Goal: Task Accomplishment & Management: Use online tool/utility

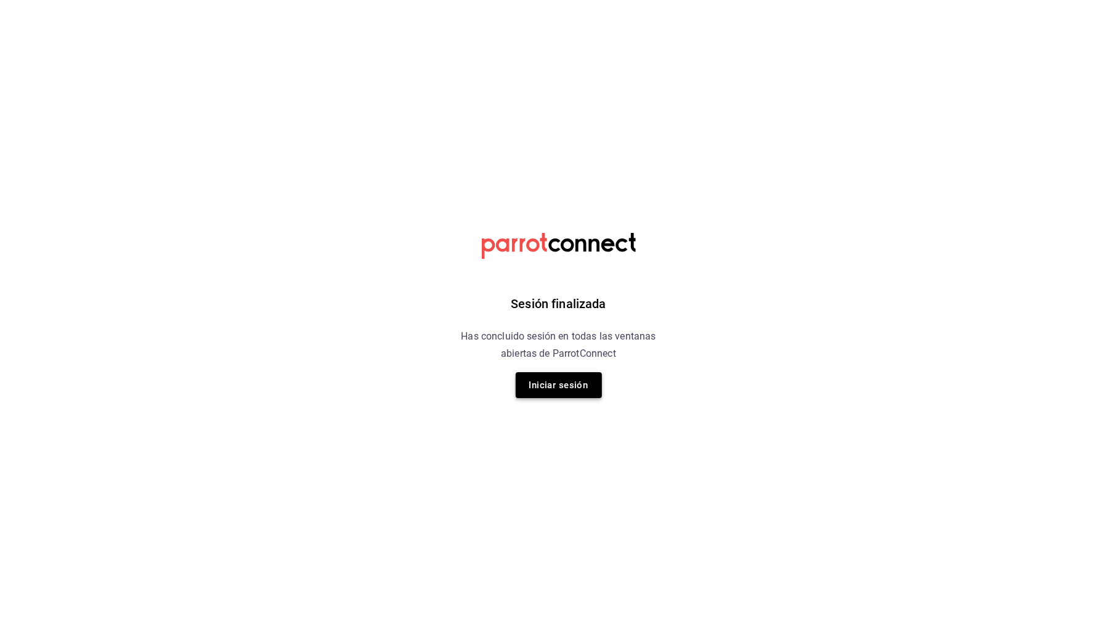
click at [567, 386] on button "Iniciar sesión" at bounding box center [559, 385] width 86 height 26
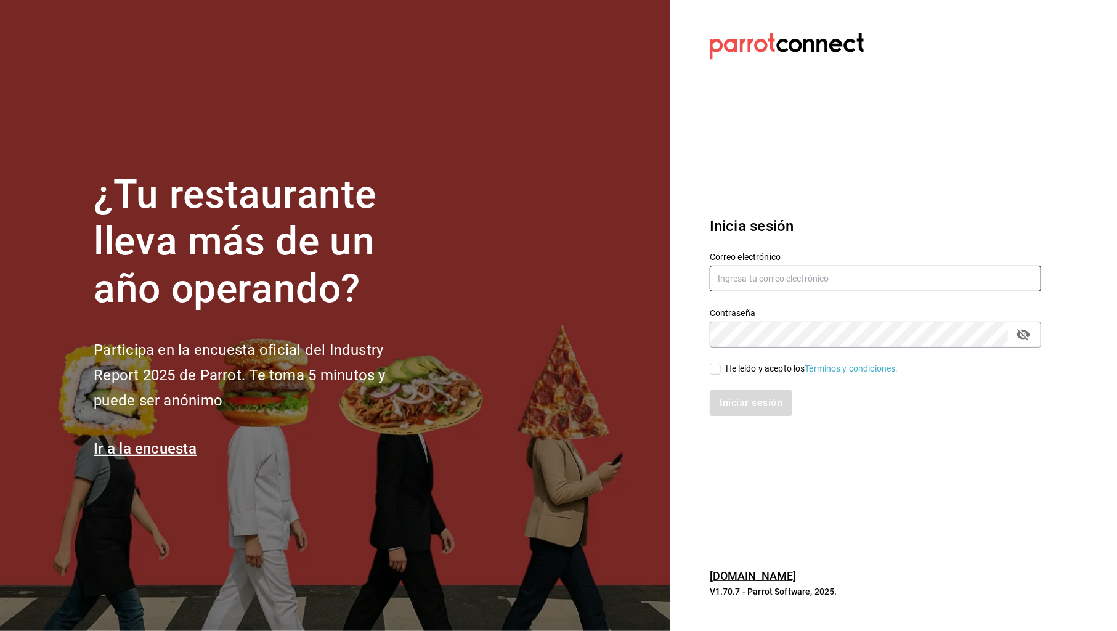
click at [747, 281] on input "text" at bounding box center [875, 279] width 331 height 26
type input "contacto@maoza.com.mx"
click at [750, 371] on div "He leído y acepto los Términos y condiciones." at bounding box center [812, 368] width 172 height 13
click at [721, 371] on input "He leído y acepto los Términos y condiciones." at bounding box center [715, 368] width 11 height 11
checkbox input "true"
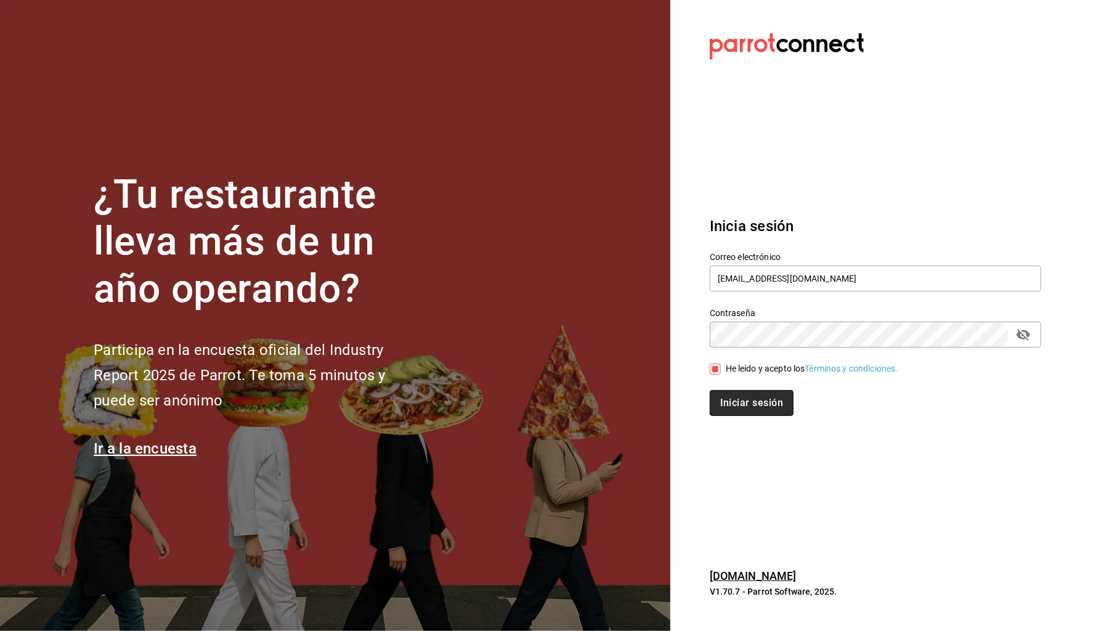
click at [753, 399] on button "Iniciar sesión" at bounding box center [752, 403] width 84 height 26
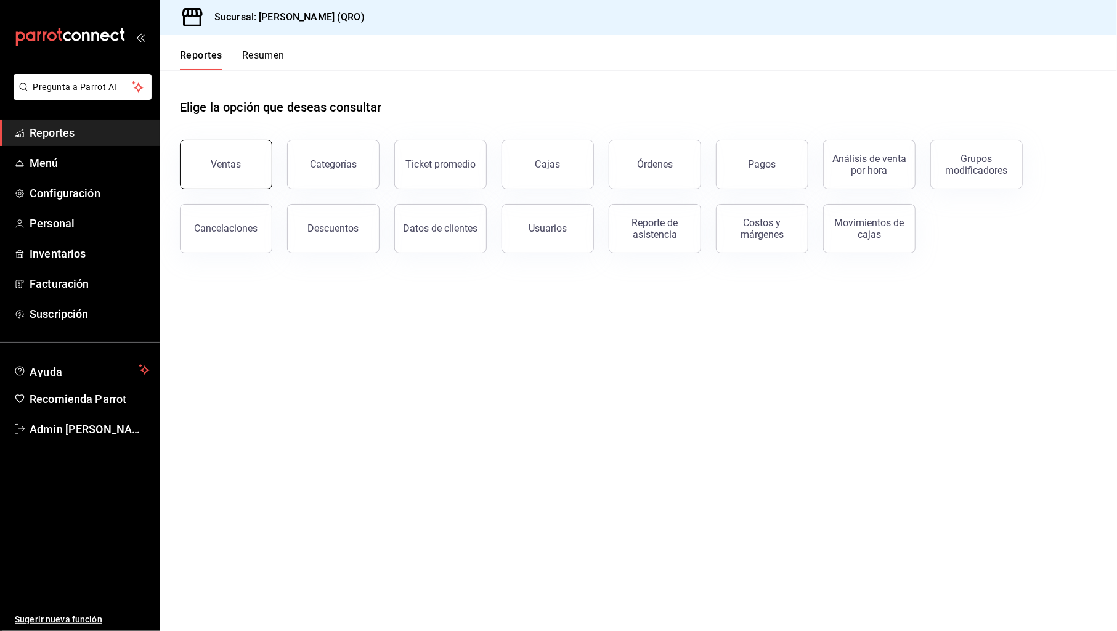
click at [239, 161] on div "Ventas" at bounding box center [226, 164] width 30 height 12
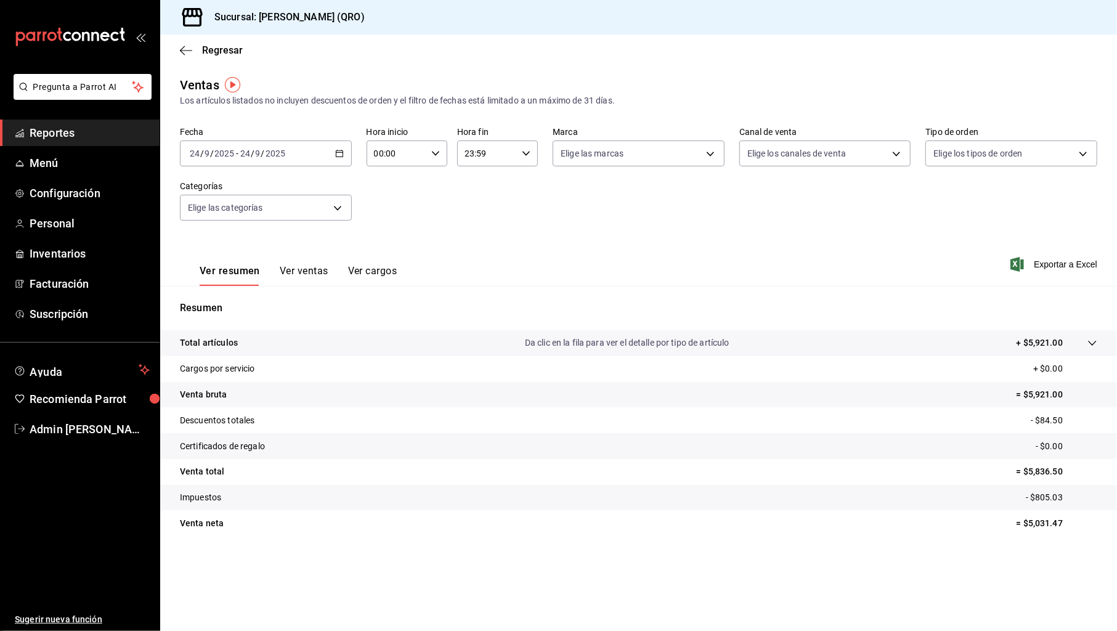
click at [332, 156] on div "[DATE] [DATE] - [DATE] [DATE]" at bounding box center [266, 153] width 172 height 26
click at [237, 277] on span "Mes actual" at bounding box center [237, 273] width 95 height 13
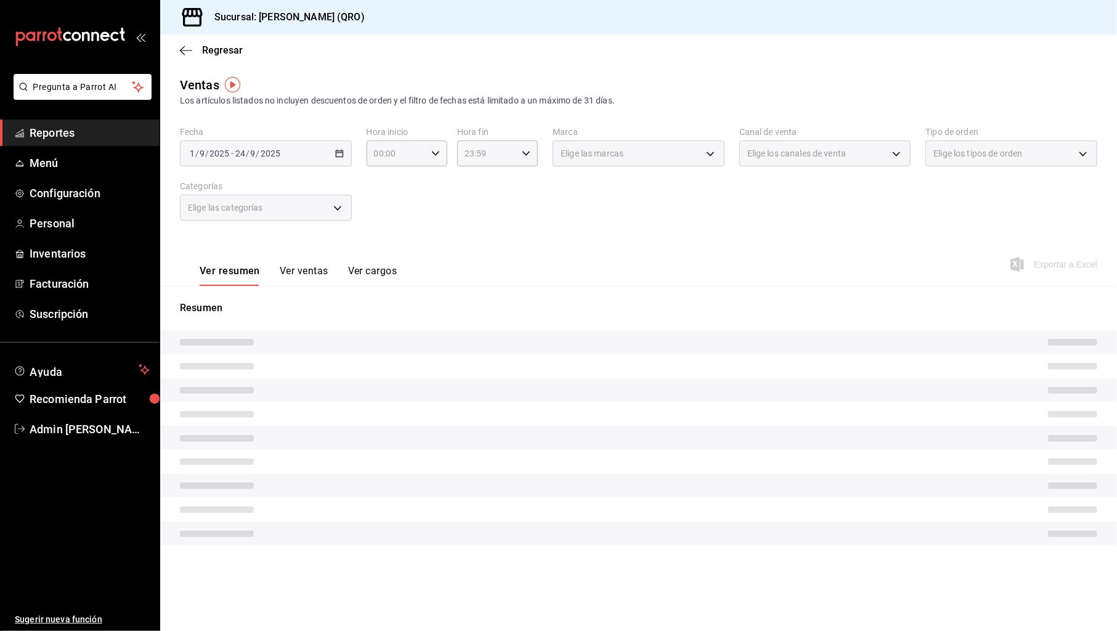
click at [314, 270] on button "Ver ventas" at bounding box center [304, 275] width 49 height 21
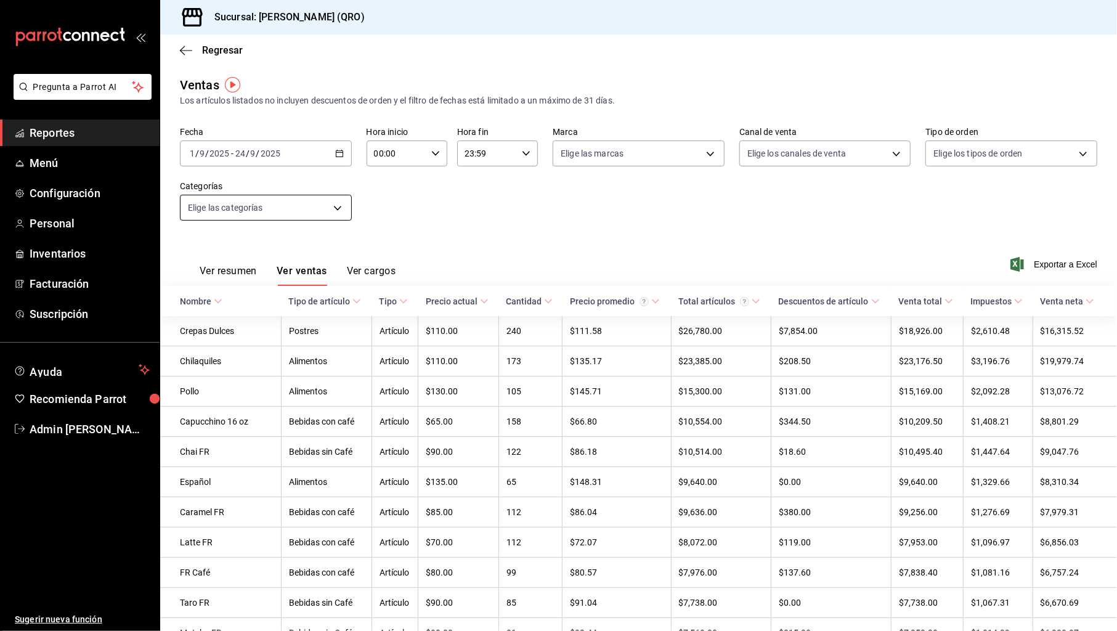
click at [340, 207] on body "Pregunta a Parrot AI Reportes Menú Configuración Personal Inventarios Facturaci…" at bounding box center [558, 315] width 1117 height 631
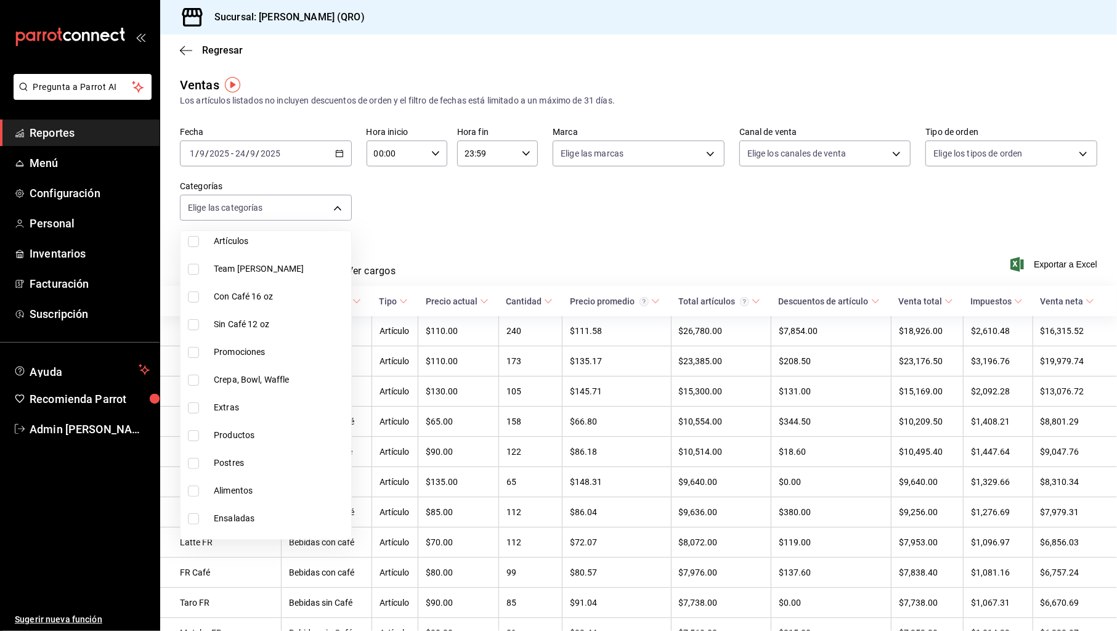
scroll to position [195, 0]
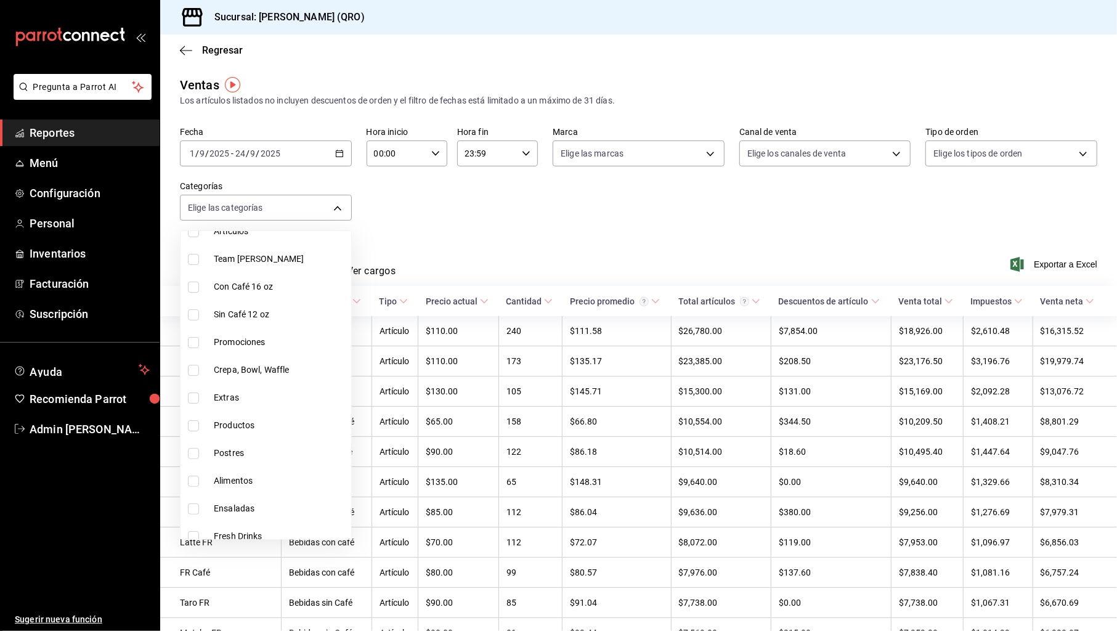
click at [193, 366] on input "checkbox" at bounding box center [193, 370] width 11 height 11
checkbox input "true"
type input "86068145-4d35-40b7-96ad-0c6184a67ca6"
click at [508, 243] on div at bounding box center [558, 315] width 1117 height 631
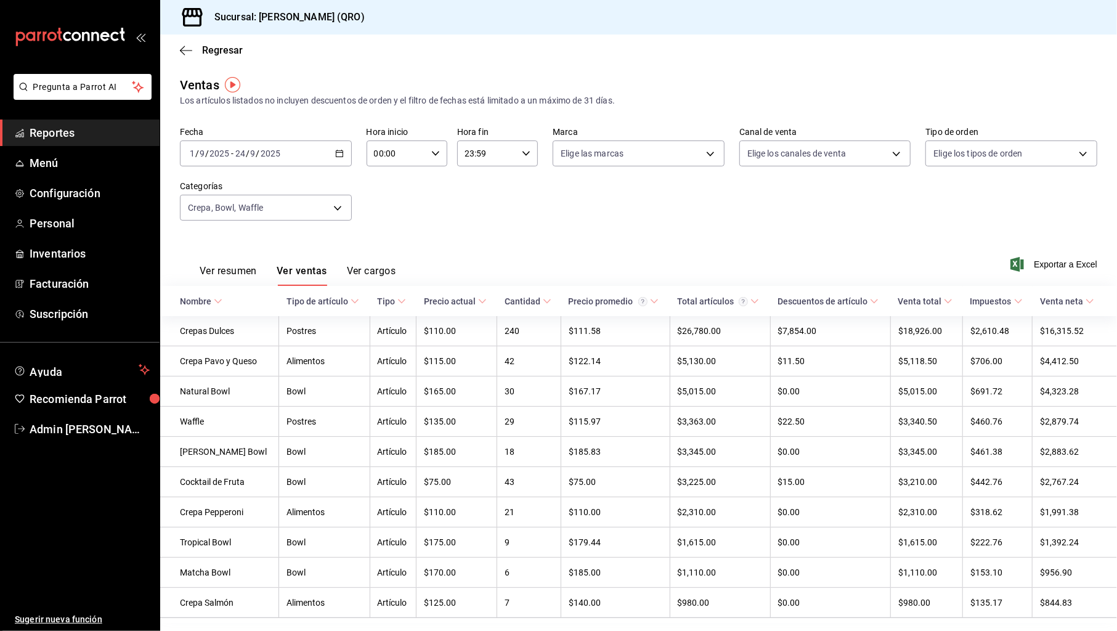
click at [344, 152] on div "[DATE] [DATE] - [DATE] [DATE]" at bounding box center [266, 153] width 172 height 26
click at [264, 298] on span "Rango de fechas" at bounding box center [237, 301] width 95 height 13
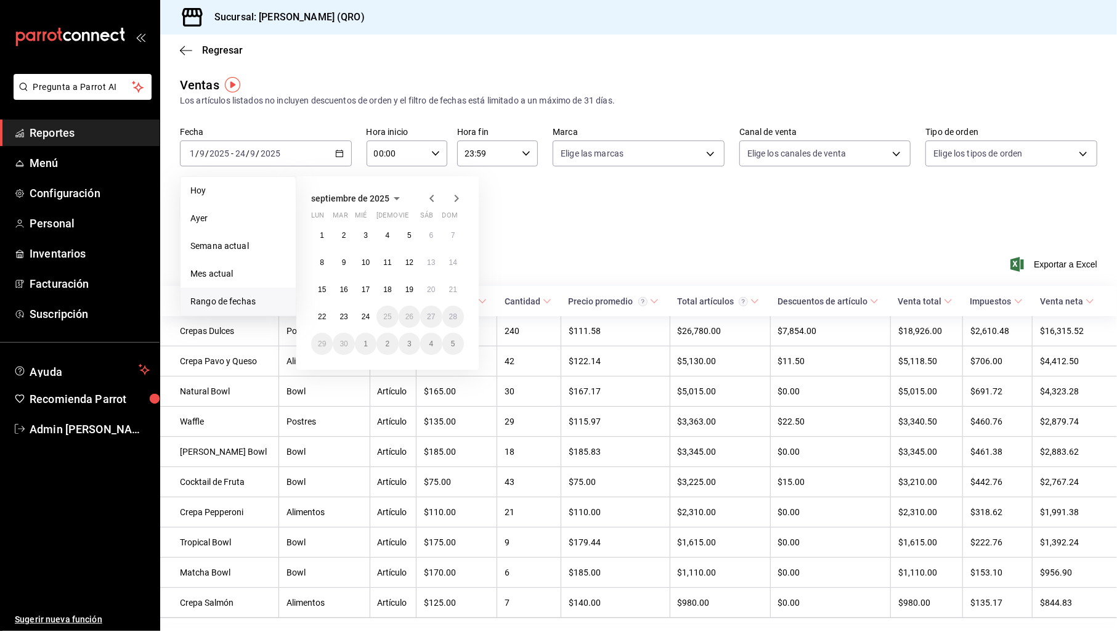
click at [434, 197] on icon "button" at bounding box center [431, 198] width 15 height 15
click at [456, 234] on button "1" at bounding box center [453, 235] width 22 height 22
click at [455, 200] on icon "button" at bounding box center [456, 198] width 15 height 15
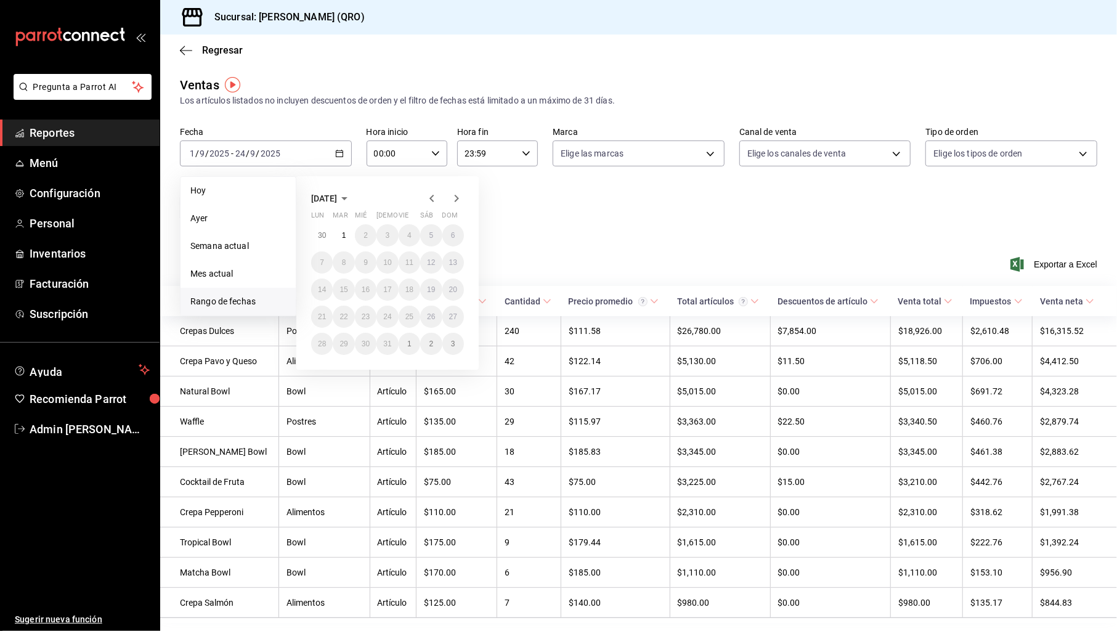
click at [455, 200] on icon "button" at bounding box center [456, 198] width 15 height 15
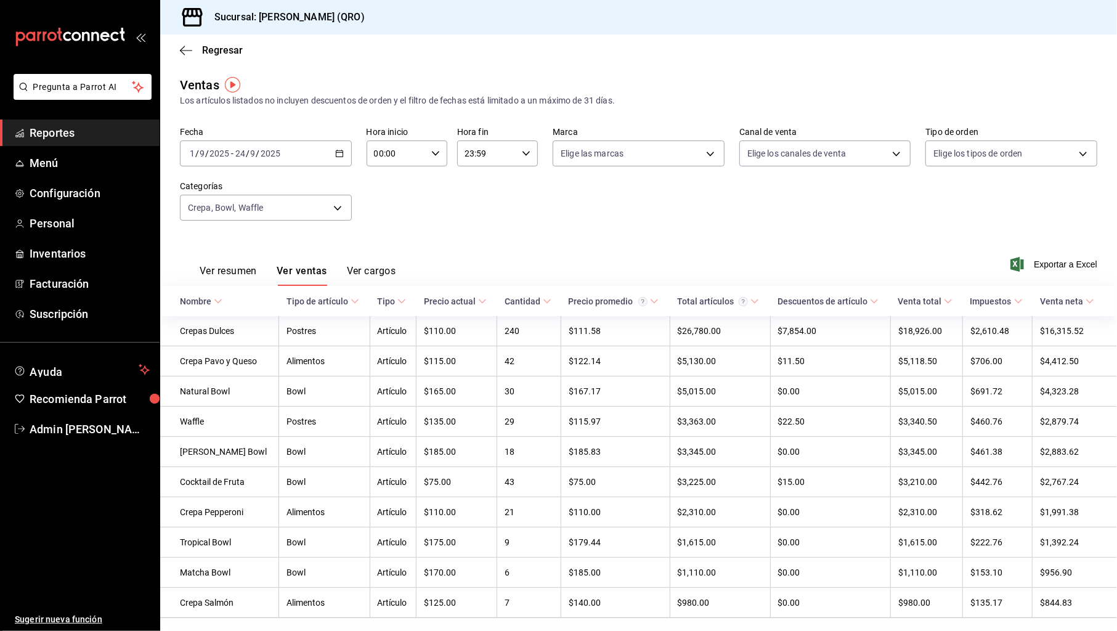
click at [545, 246] on div "Ver resumen Ver ventas Ver cargos Exportar a Excel" at bounding box center [638, 260] width 957 height 51
click at [351, 146] on div "[DATE] [DATE] - [DATE] [DATE]" at bounding box center [266, 153] width 172 height 26
click at [583, 256] on div "Ver resumen Ver ventas Ver cargos Exportar a Excel" at bounding box center [638, 260] width 957 height 51
click at [232, 84] on img "button" at bounding box center [232, 84] width 15 height 15
click at [407, 241] on div "Ver resumen Ver ventas Ver cargos Exportar a Excel" at bounding box center [638, 260] width 957 height 51
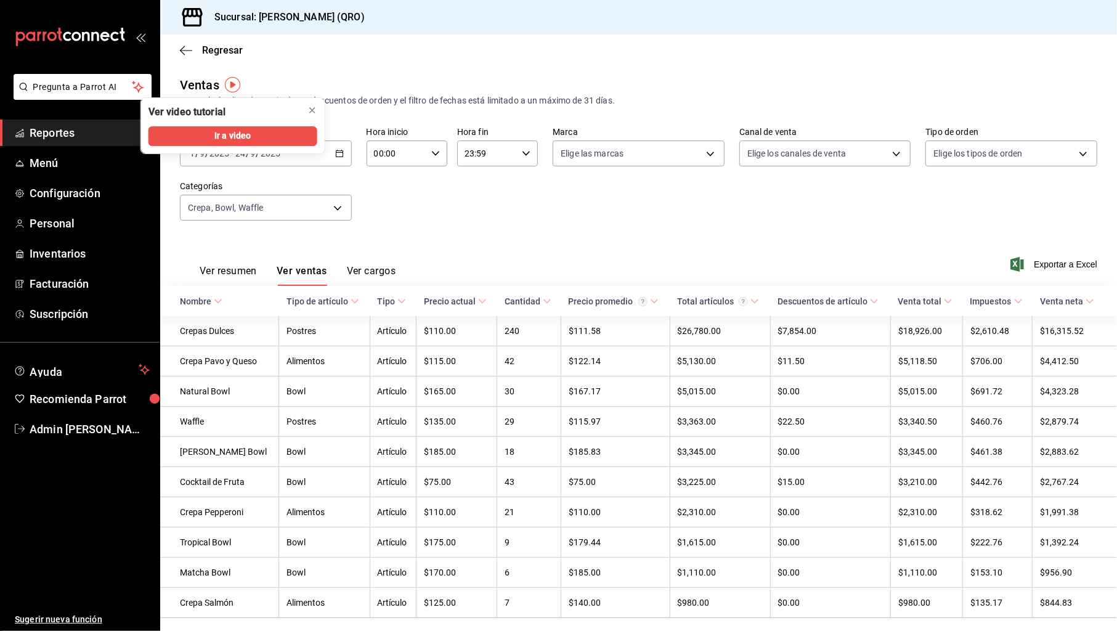
scroll to position [29, 0]
